Goal: Go to known website: Access a specific website the user already knows

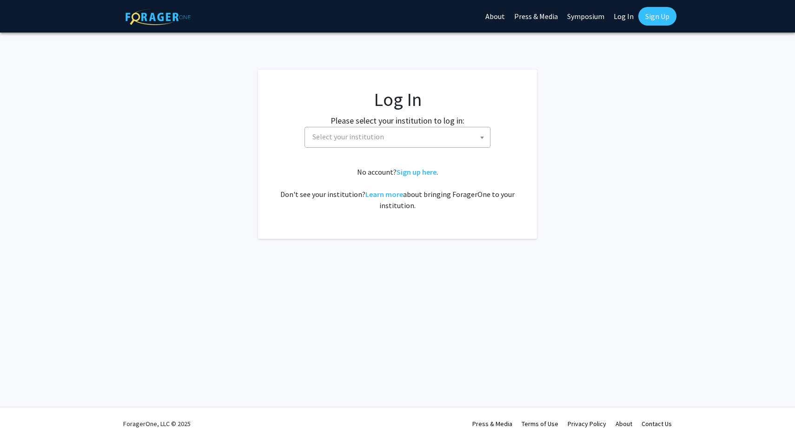
select select
click at [400, 151] on fg-card-body "Log In Please select your institution to log in: [GEOGRAPHIC_DATA] [GEOGRAPHIC_…" at bounding box center [398, 154] width 242 height 132
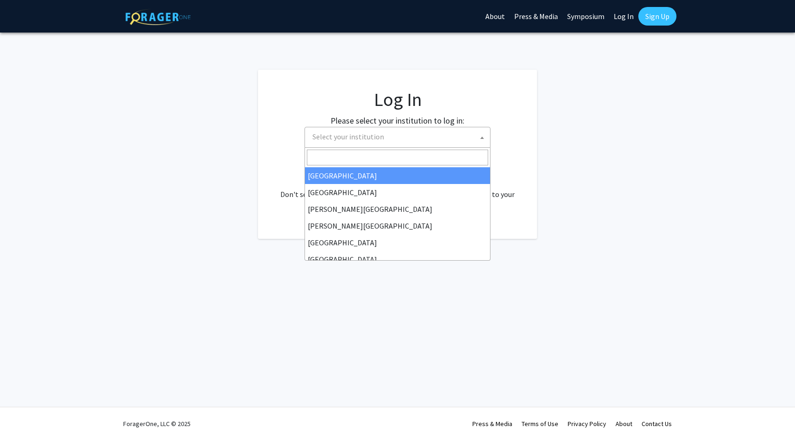
click at [400, 143] on span "Select your institution" at bounding box center [399, 136] width 181 height 19
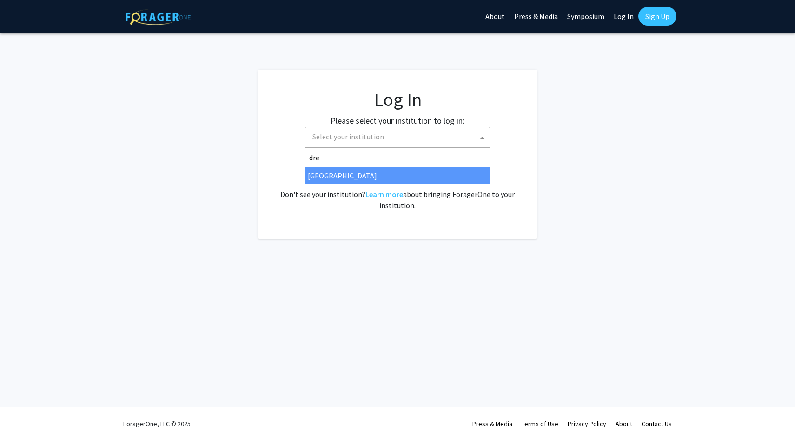
type input "dre"
select select "6"
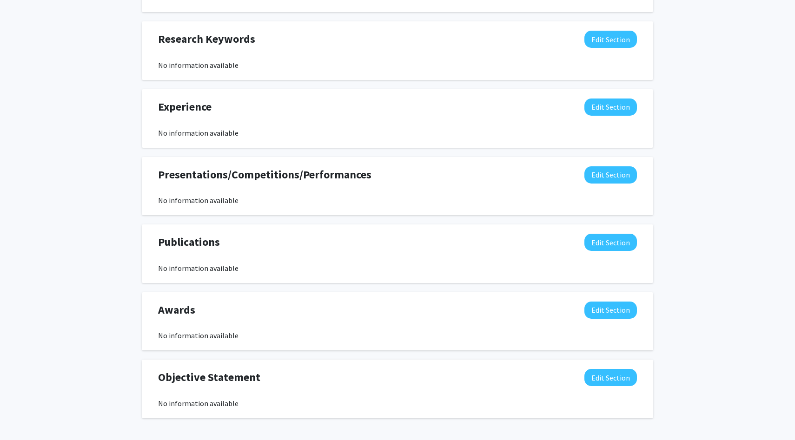
scroll to position [604, 0]
